Goal: Transaction & Acquisition: Download file/media

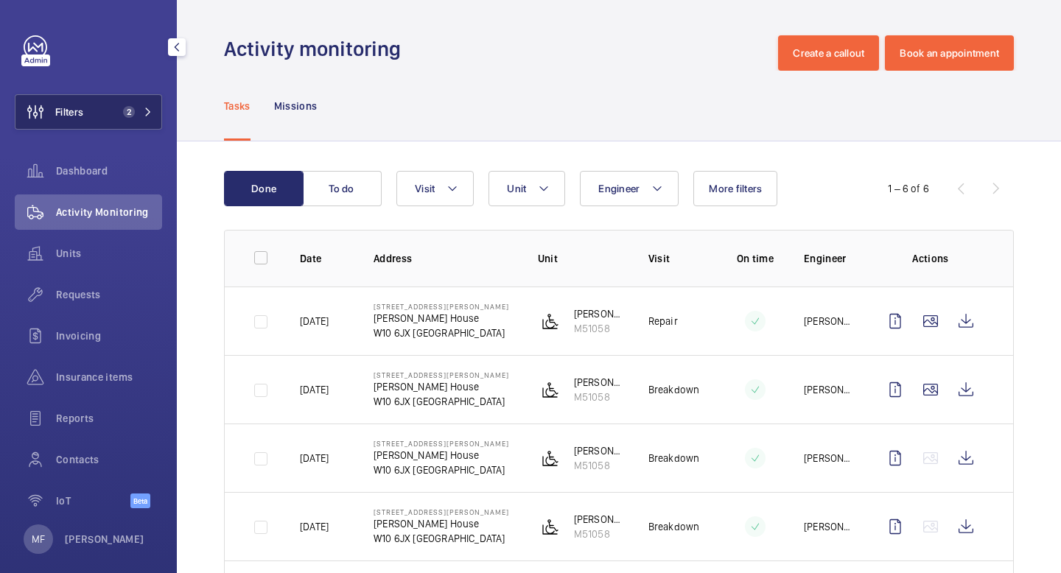
click at [139, 111] on span "2" at bounding box center [134, 112] width 35 height 12
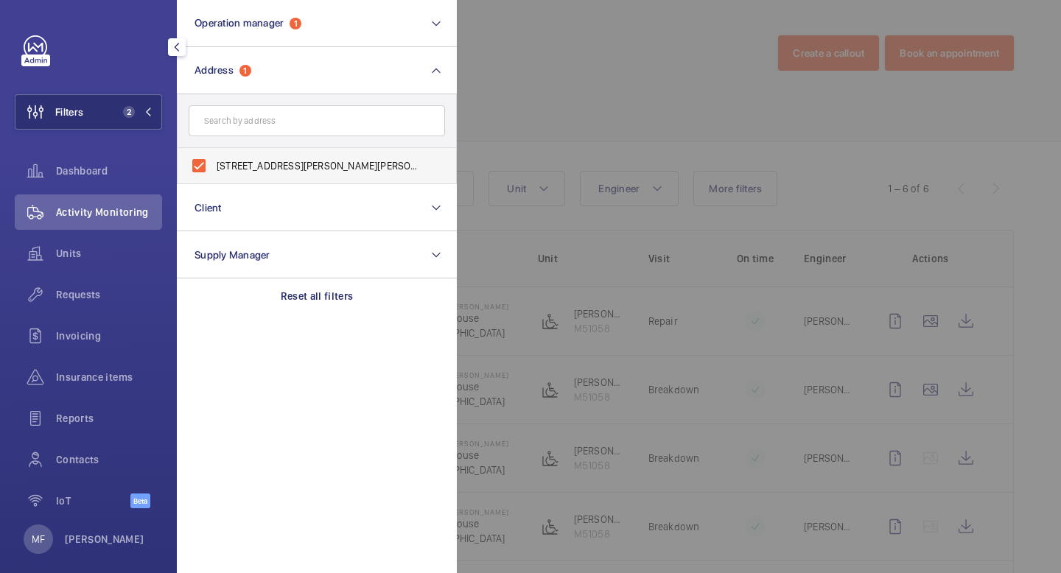
click at [206, 168] on label "[STREET_ADDRESS][PERSON_NAME][PERSON_NAME]" at bounding box center [306, 165] width 257 height 35
click at [206, 168] on input "[STREET_ADDRESS][PERSON_NAME][PERSON_NAME]" at bounding box center [198, 165] width 29 height 29
checkbox input "false"
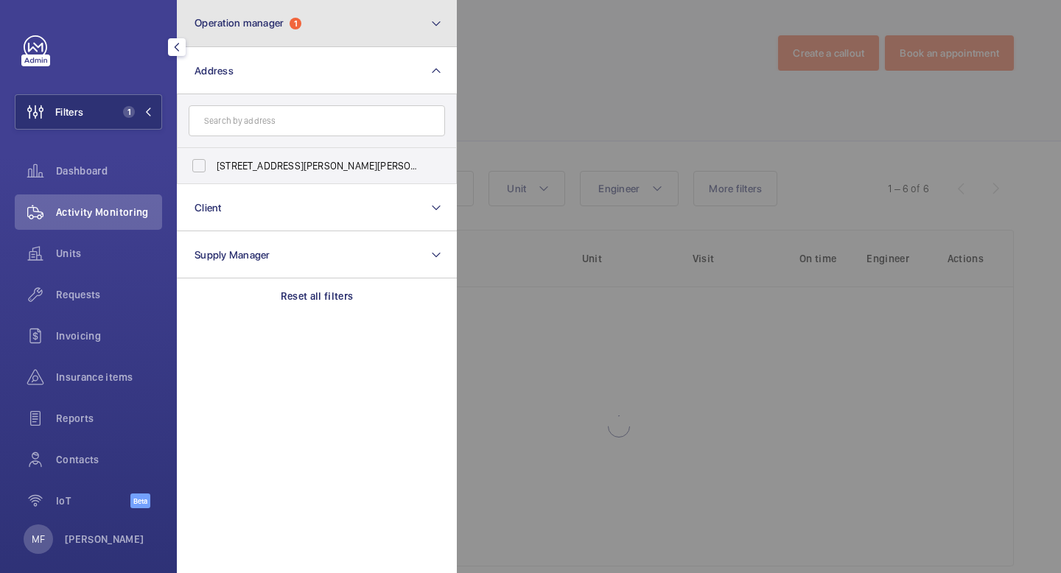
click at [354, 22] on button "Operation manager 1" at bounding box center [317, 23] width 280 height 47
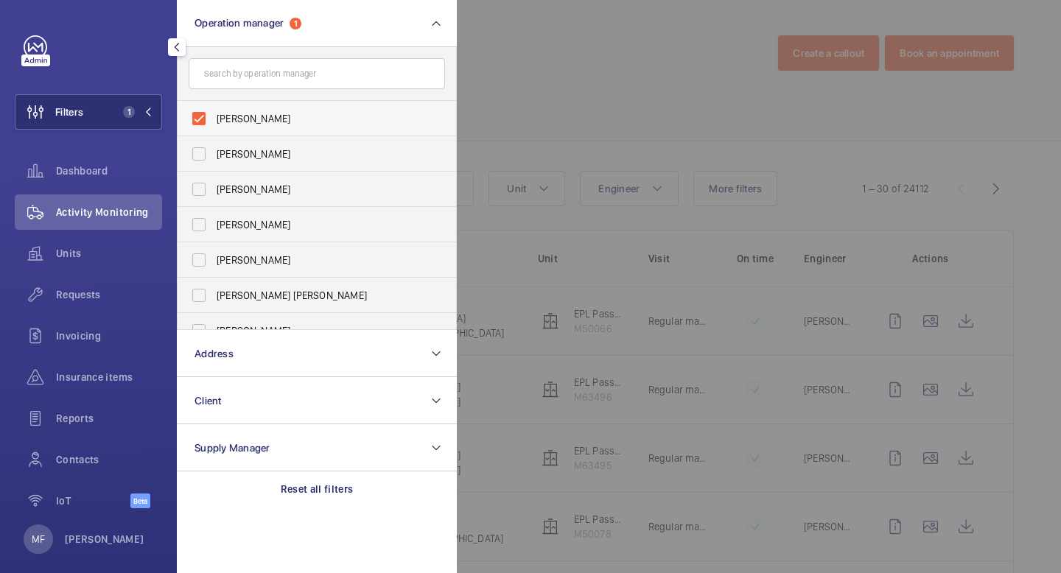
click at [240, 133] on label "[PERSON_NAME]" at bounding box center [306, 118] width 257 height 35
click at [214, 133] on input "[PERSON_NAME]" at bounding box center [198, 118] width 29 height 29
checkbox input "false"
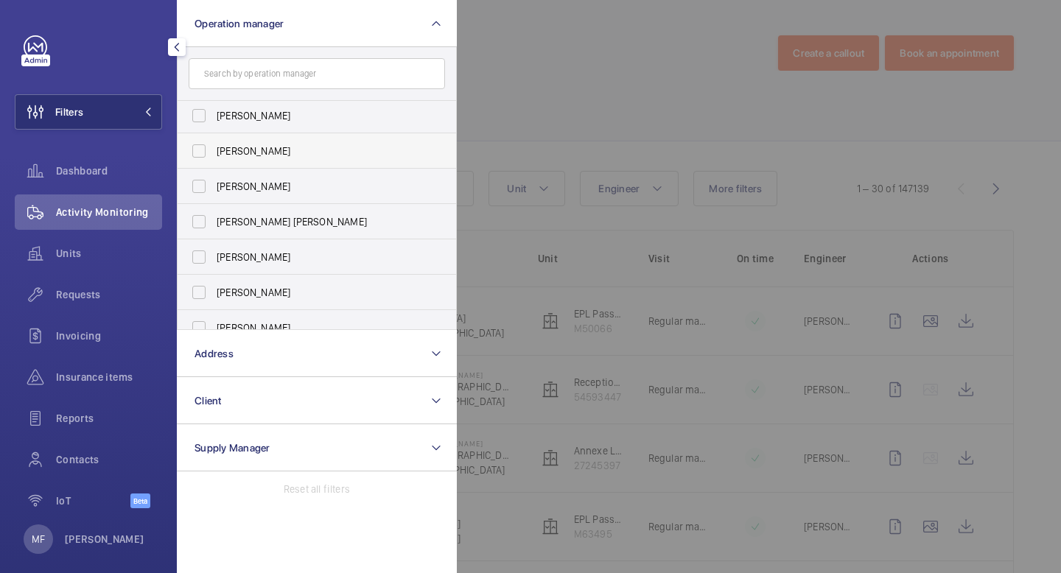
scroll to position [90, 0]
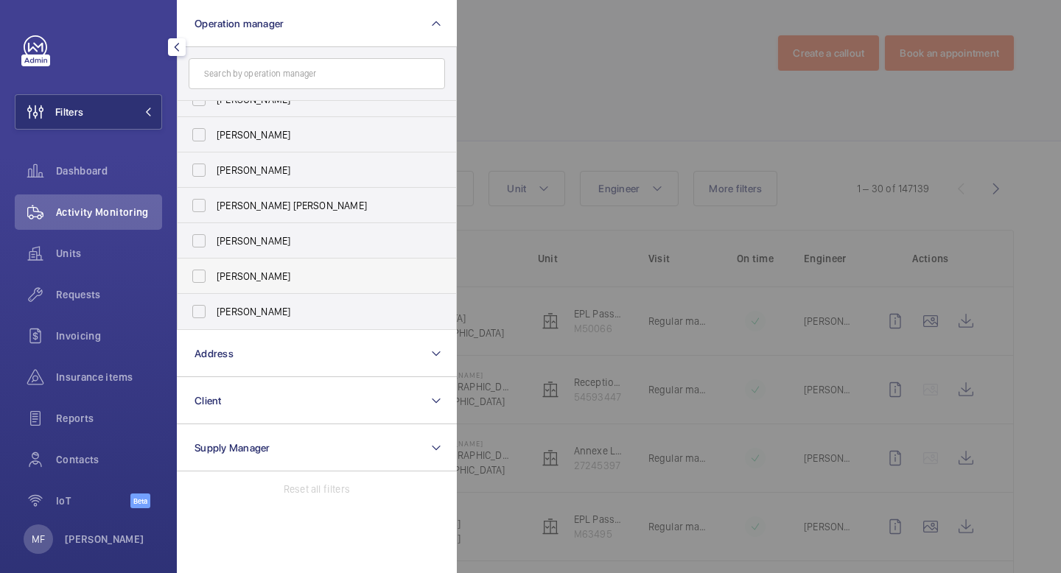
click at [252, 279] on span "[PERSON_NAME]" at bounding box center [318, 276] width 203 height 15
click at [214, 279] on input "[PERSON_NAME]" at bounding box center [198, 276] width 29 height 29
checkbox input "true"
click at [283, 80] on input "text" at bounding box center [317, 73] width 257 height 31
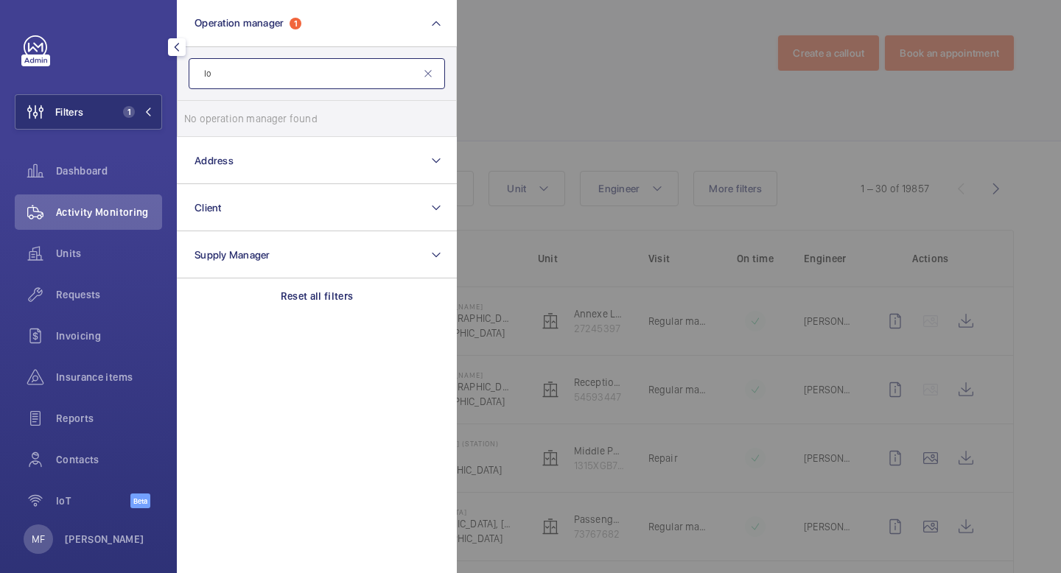
type input "l"
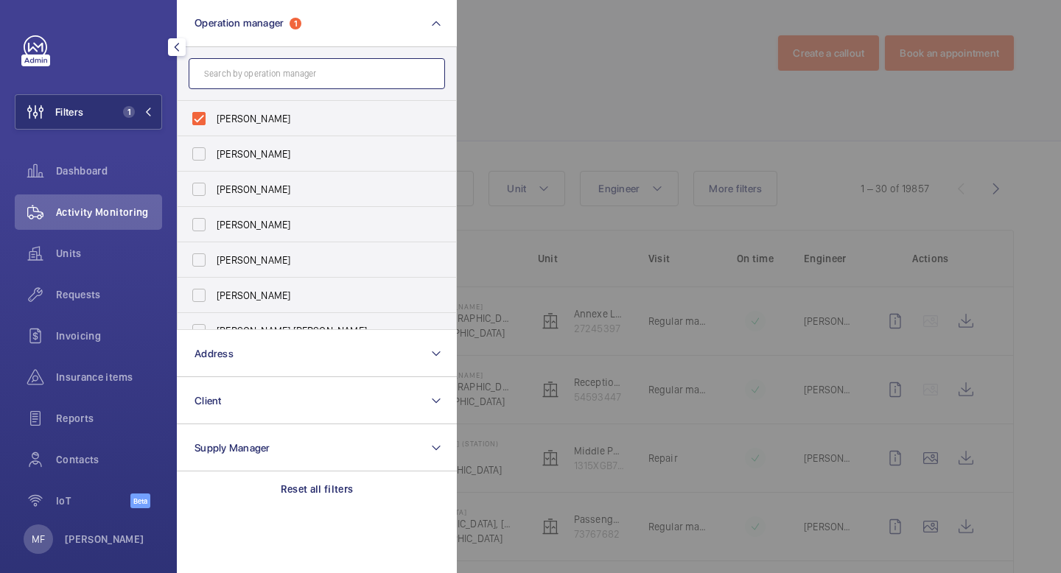
type input "f"
type input "s"
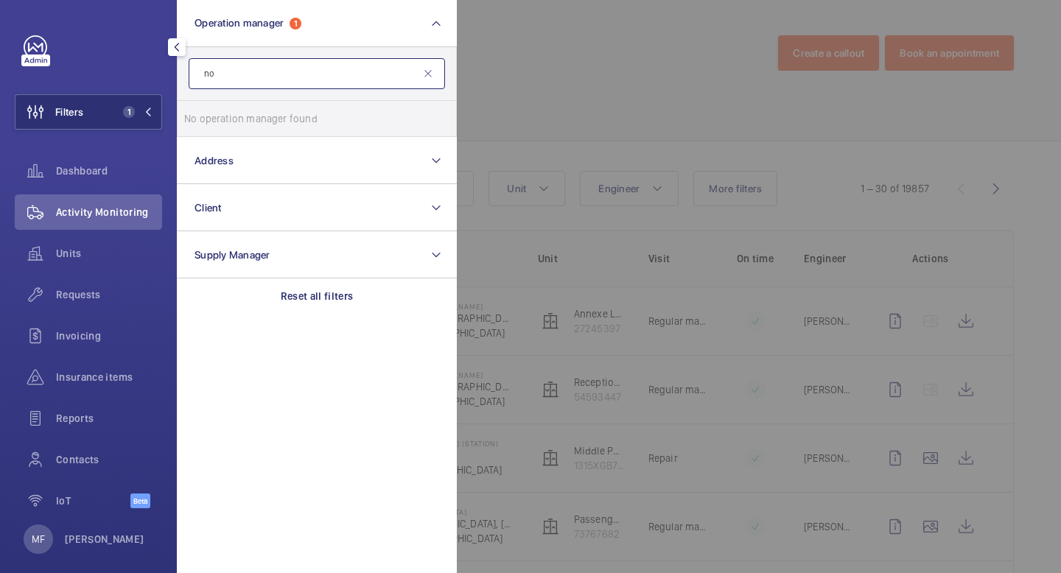
type input "n"
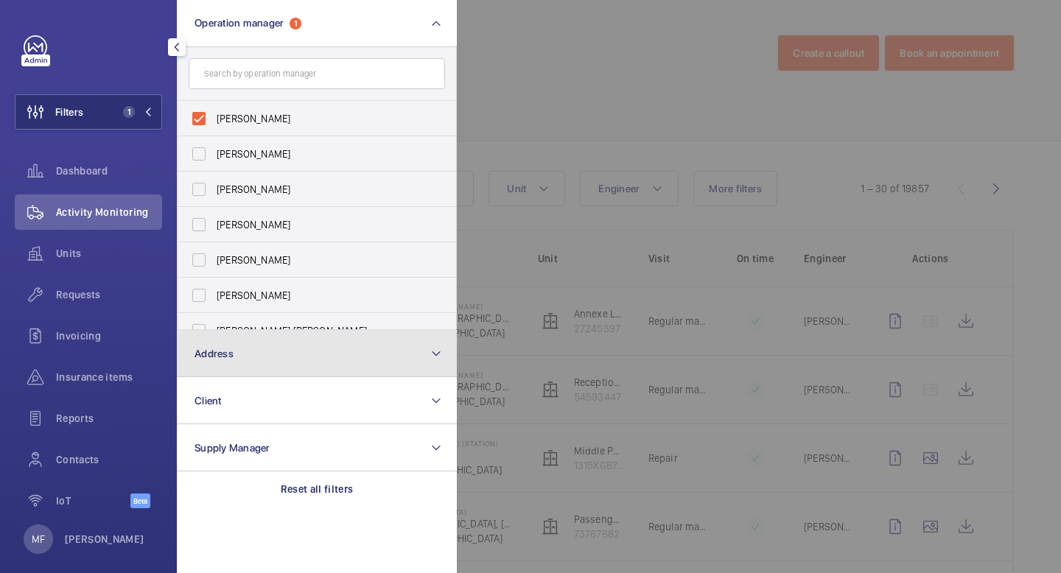
click at [386, 349] on button "Address" at bounding box center [317, 353] width 280 height 47
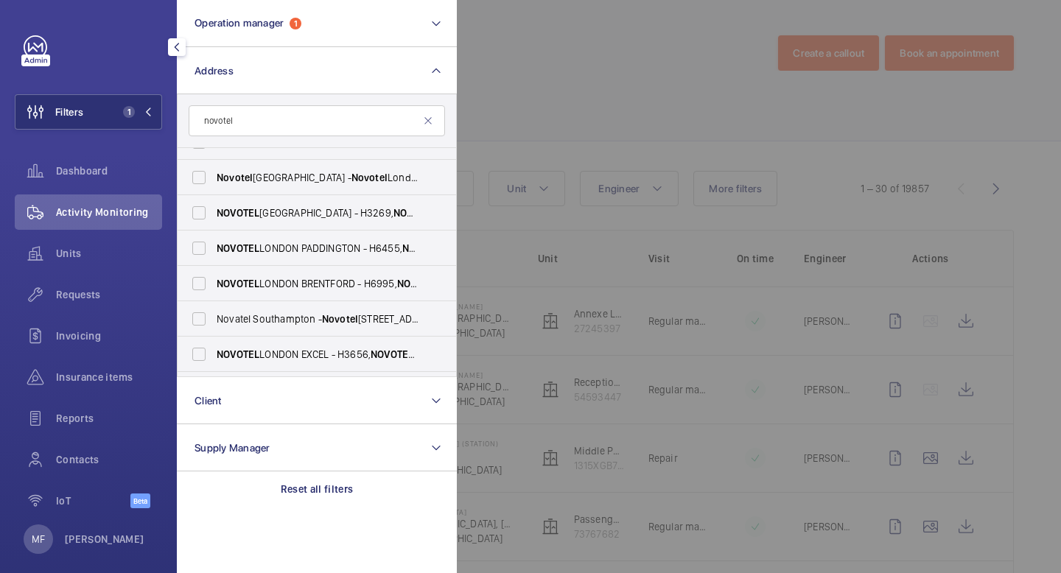
scroll to position [485, 0]
type input "novotel"
click at [308, 220] on label "[GEOGRAPHIC_DATA] - H3269, [GEOGRAPHIC_DATA], [STREET_ADDRESS]" at bounding box center [306, 211] width 257 height 35
click at [214, 220] on input "[GEOGRAPHIC_DATA] - H3269, [GEOGRAPHIC_DATA], [STREET_ADDRESS]" at bounding box center [198, 211] width 29 height 29
checkbox input "true"
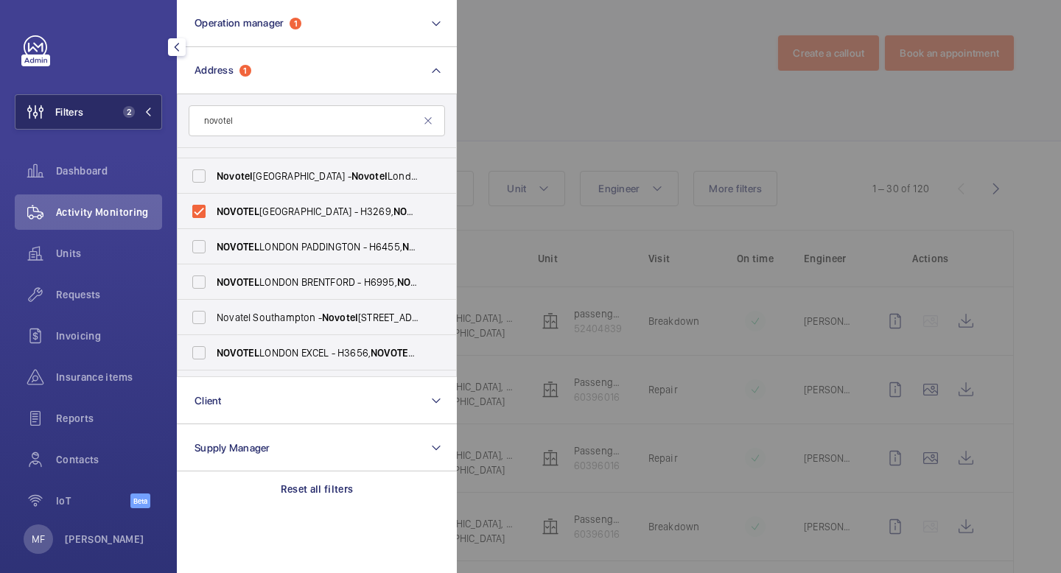
click at [143, 111] on span "2" at bounding box center [134, 112] width 35 height 12
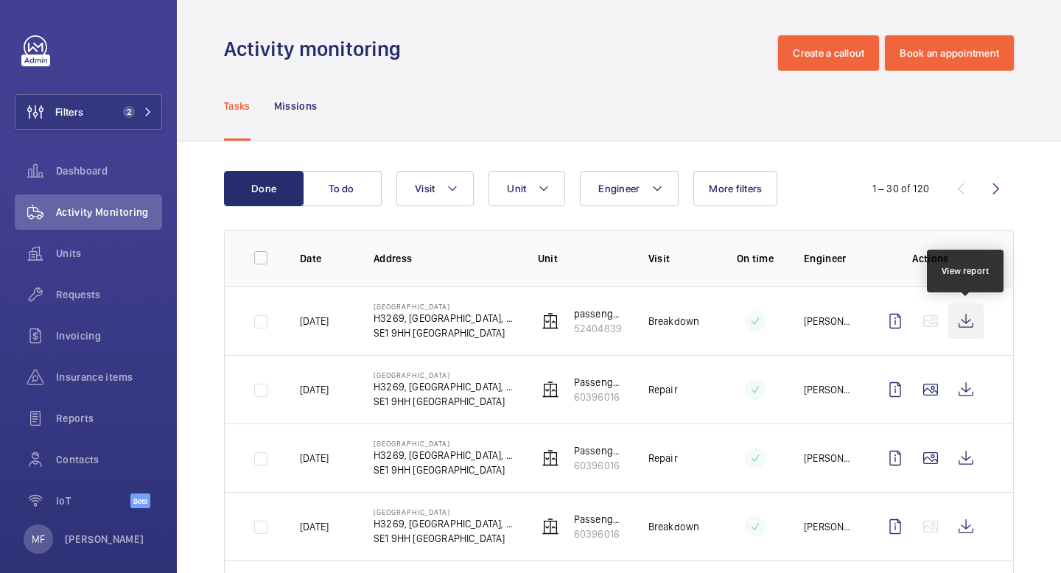
click at [974, 321] on wm-front-icon-button at bounding box center [966, 321] width 35 height 35
